Goal: Task Accomplishment & Management: Complete application form

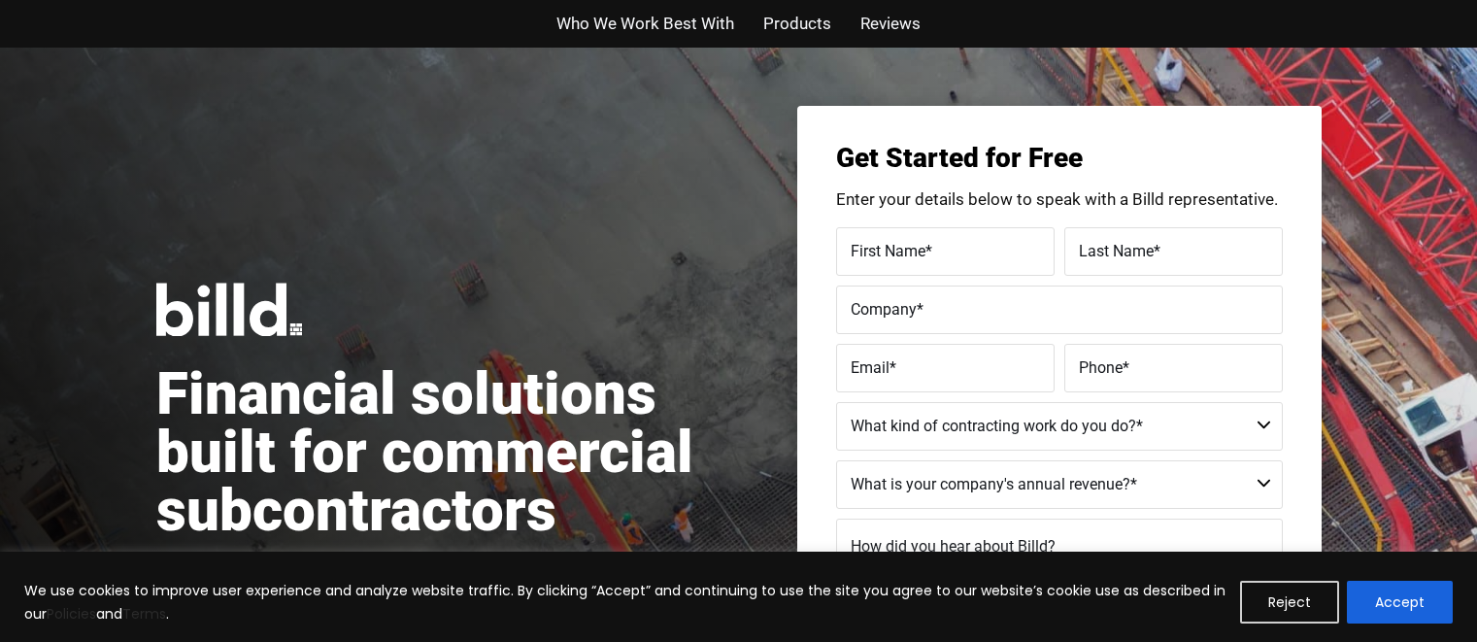
scroll to position [38, 0]
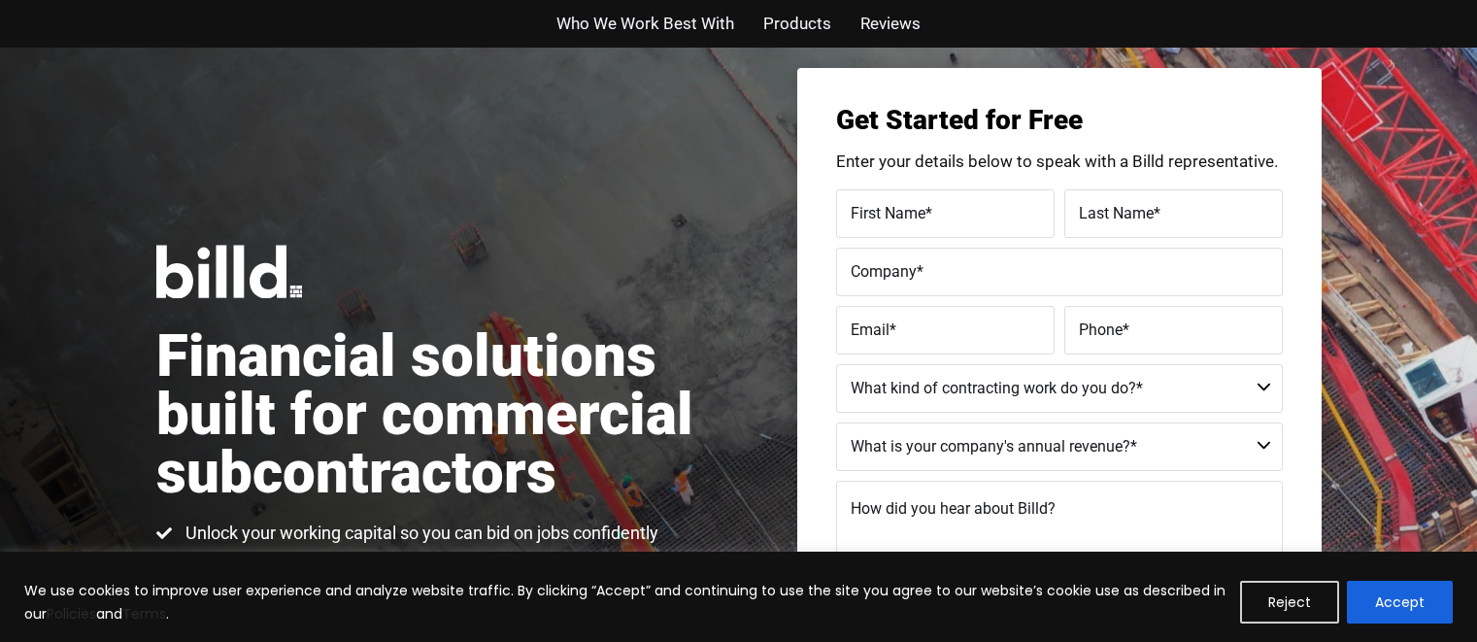
click at [776, 31] on span "Products" at bounding box center [797, 24] width 68 height 28
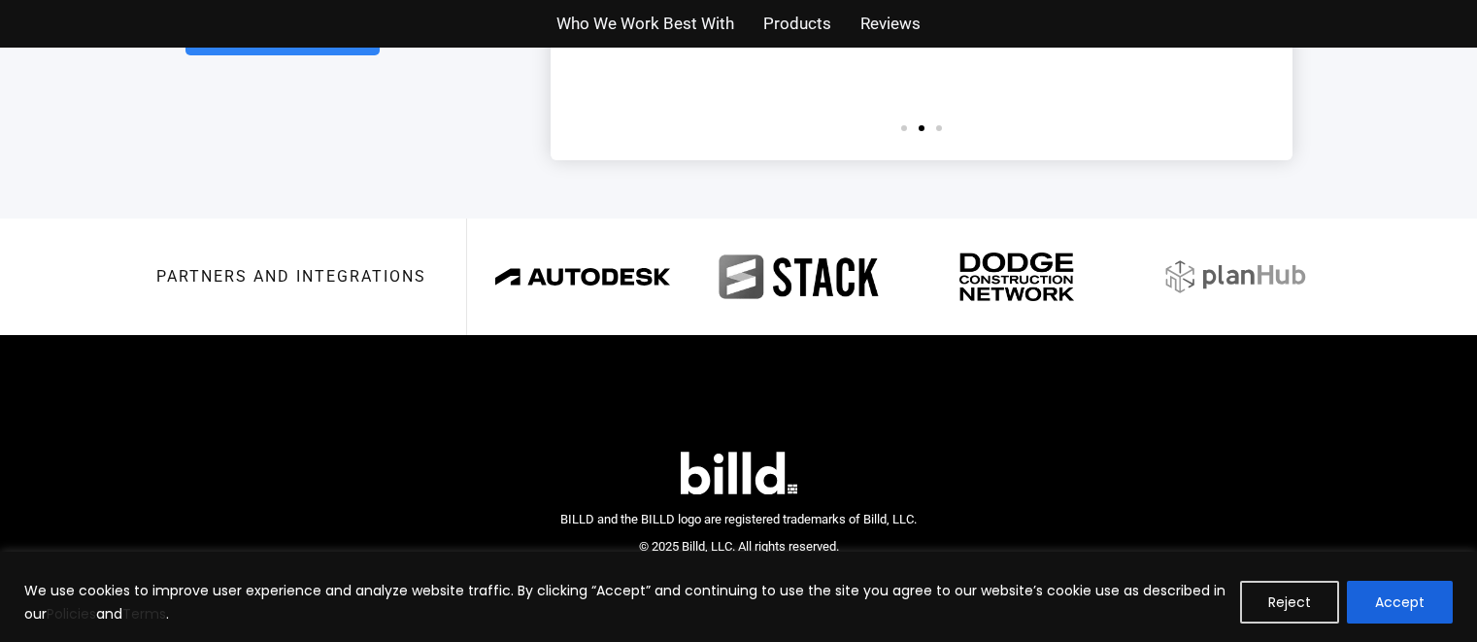
scroll to position [4609, 0]
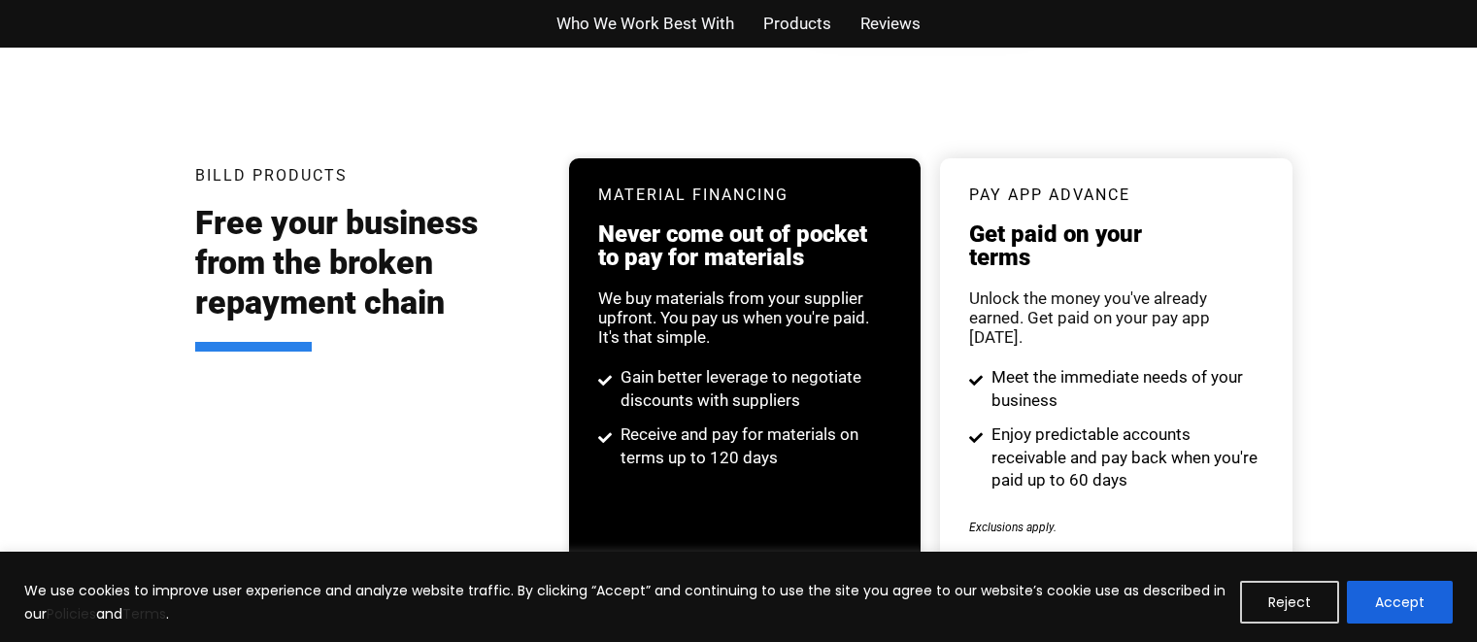
click at [724, 296] on div "Material Financing Never come out of pocket to pay for materials We buy materia…" at bounding box center [745, 328] width 352 height 340
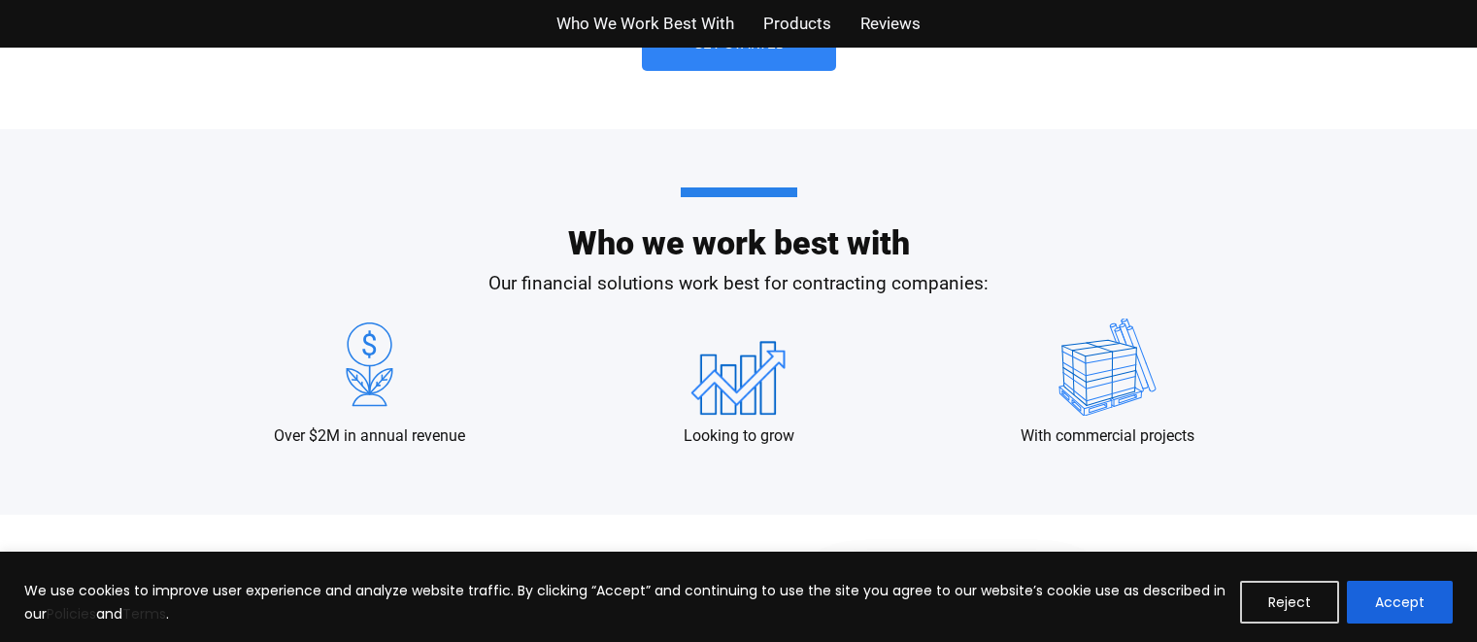
scroll to position [1767, 0]
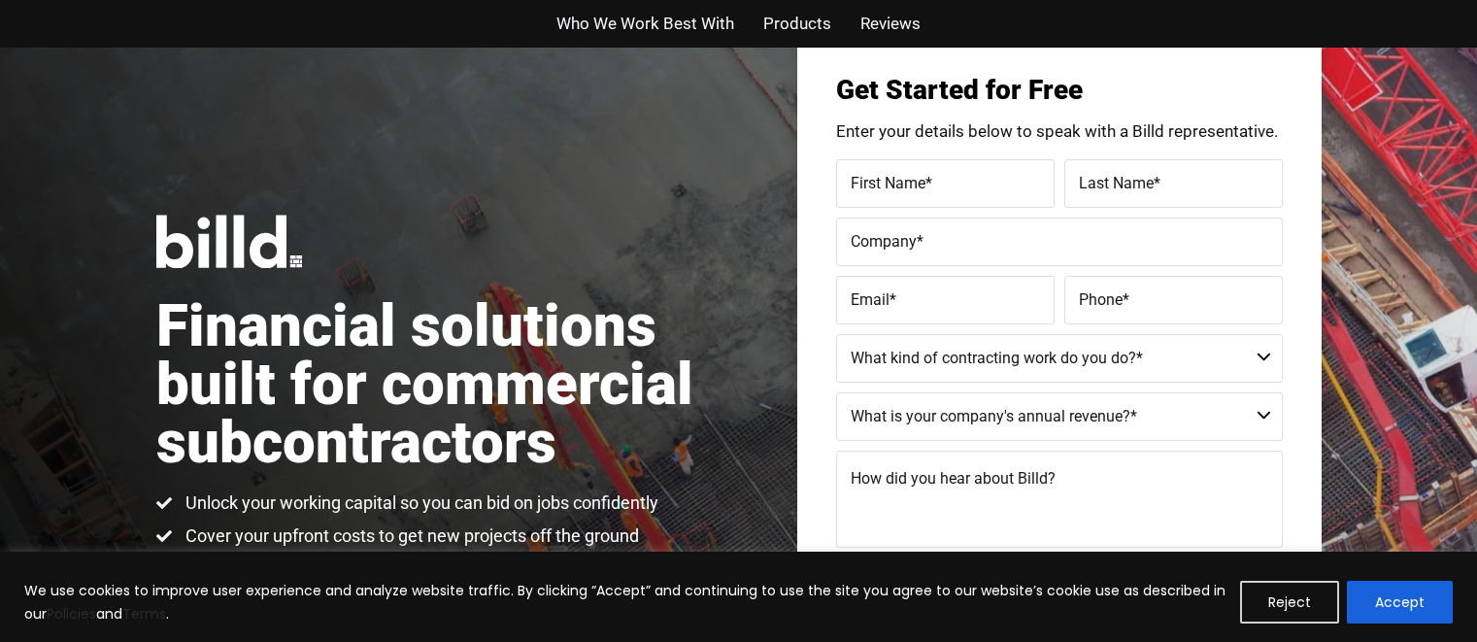
scroll to position [48, 0]
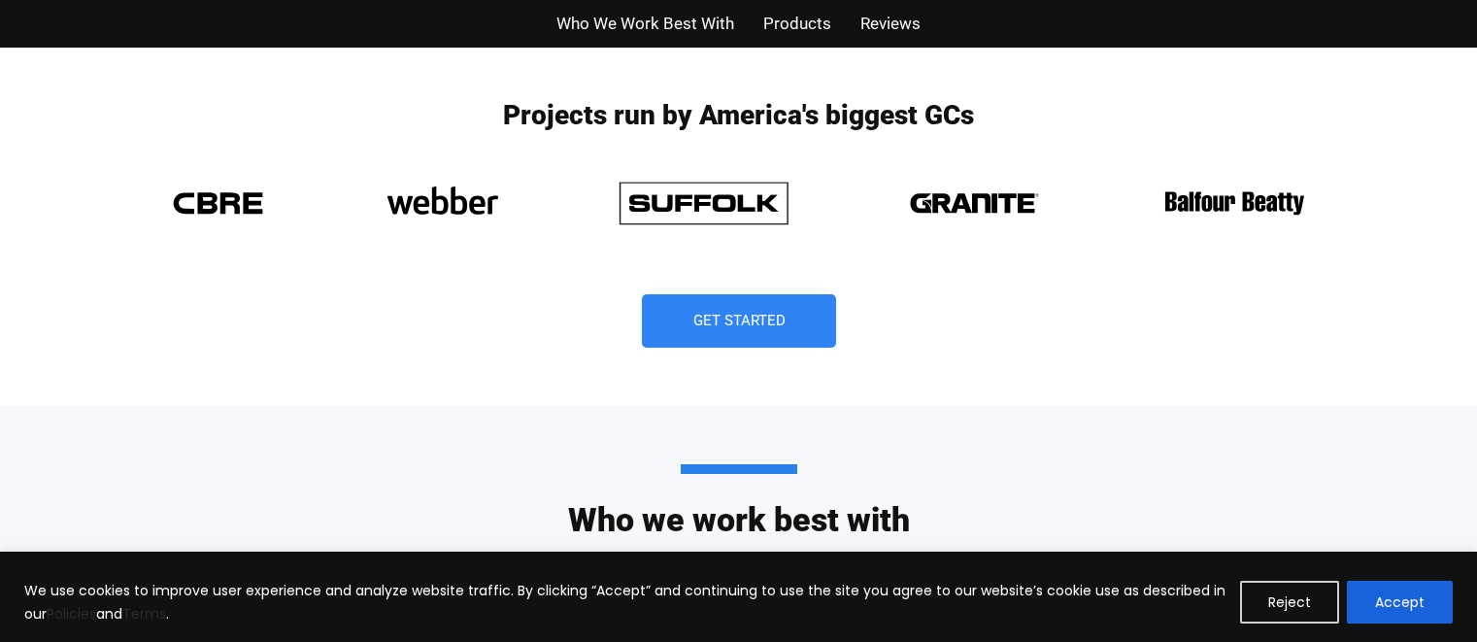
click at [761, 314] on span "Get Started" at bounding box center [738, 321] width 92 height 15
click at [692, 326] on span "Get Started" at bounding box center [738, 321] width 92 height 15
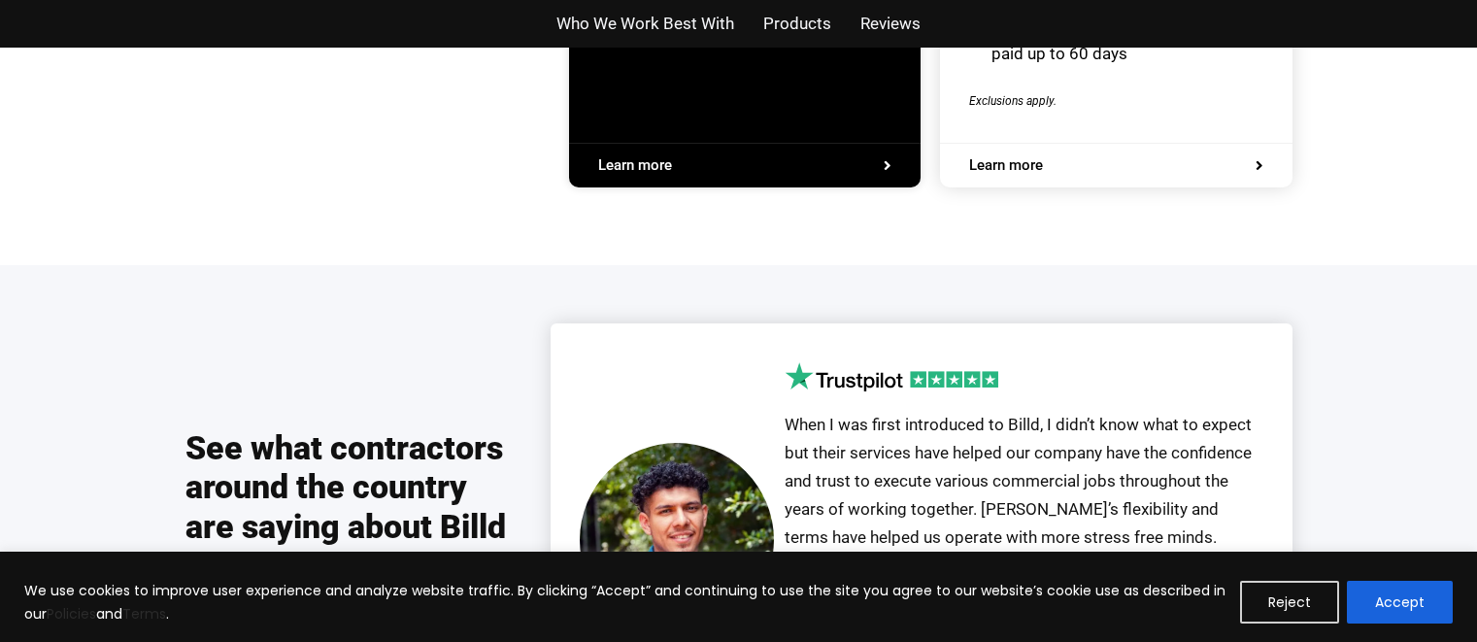
scroll to position [3856, 0]
